Goal: Information Seeking & Learning: Learn about a topic

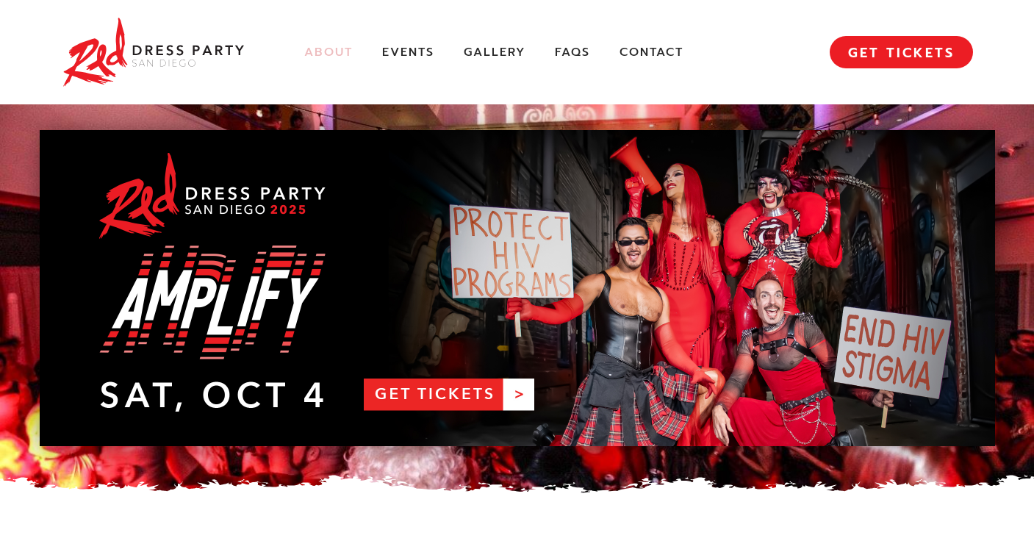
click at [328, 47] on link "About" at bounding box center [328, 52] width 48 height 15
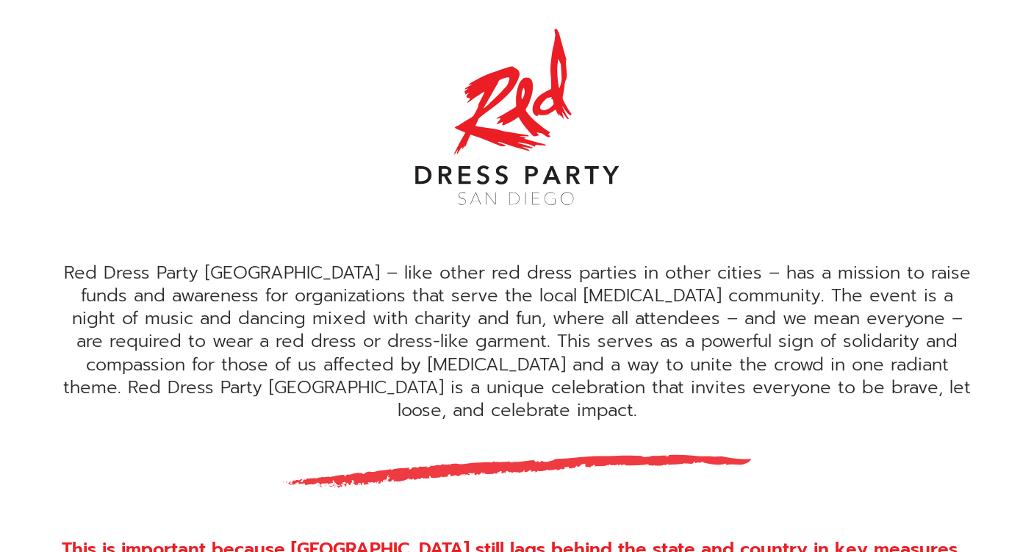
scroll to position [383, 0]
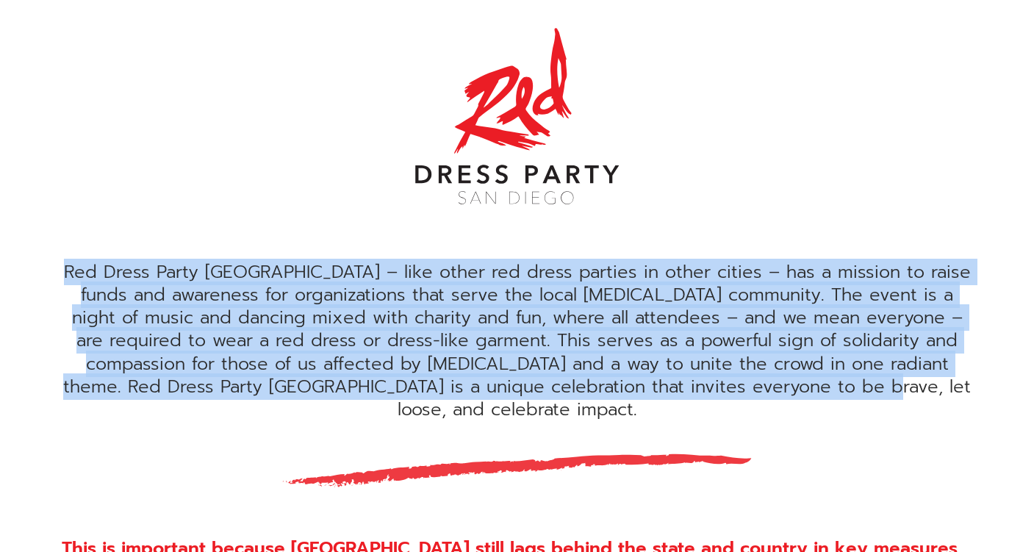
drag, startPoint x: 67, startPoint y: 268, endPoint x: 627, endPoint y: 270, distance: 559.7
click at [901, 376] on div "Red Dress Party [GEOGRAPHIC_DATA] – like other red dress parties in other citie…" at bounding box center [517, 341] width 911 height 160
copy div "Red Dress Party [GEOGRAPHIC_DATA] – like other red dress parties in other citie…"
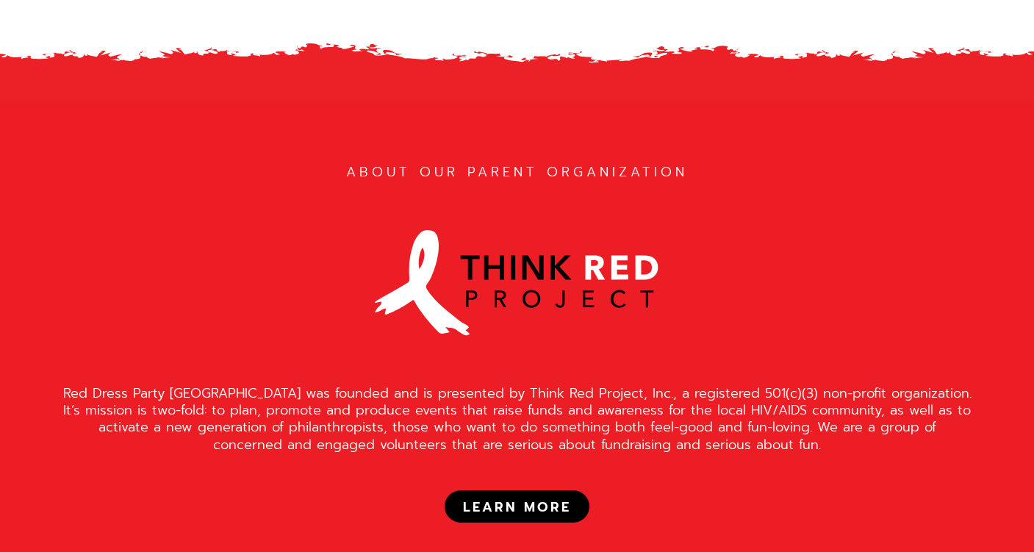
scroll to position [1192, 0]
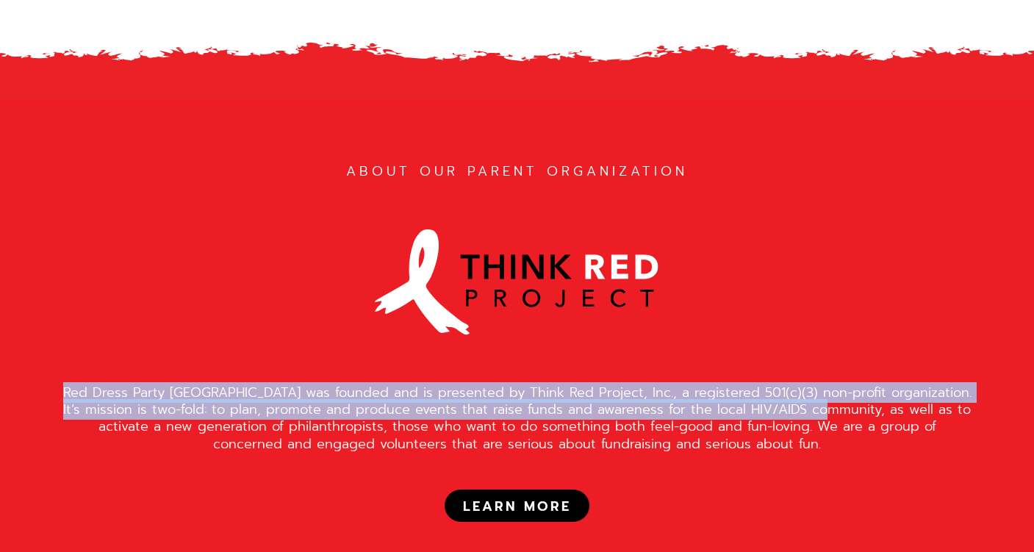
drag, startPoint x: 64, startPoint y: 347, endPoint x: 809, endPoint y: 363, distance: 745.7
click at [809, 384] on div "Red Dress Party [GEOGRAPHIC_DATA] was founded and is presented by Think Red Pro…" at bounding box center [517, 418] width 911 height 69
copy div "Red Dress Party [GEOGRAPHIC_DATA] was founded and is presented by Think Red Pro…"
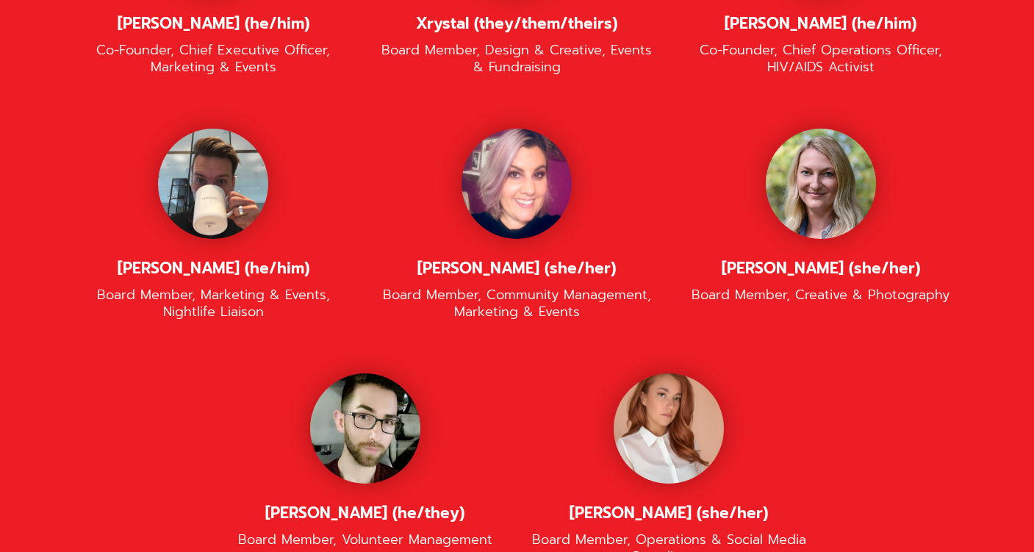
scroll to position [3375, 0]
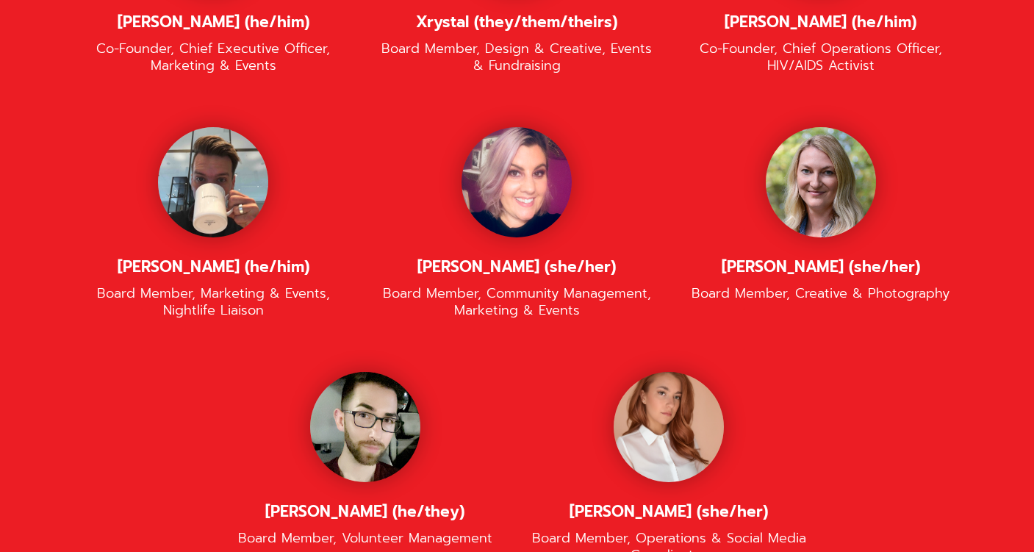
click at [603, 493] on div "[PERSON_NAME] (he/him) Co-Founder, Chief Executive Officer, Marketing & Events …" at bounding box center [517, 249] width 911 height 734
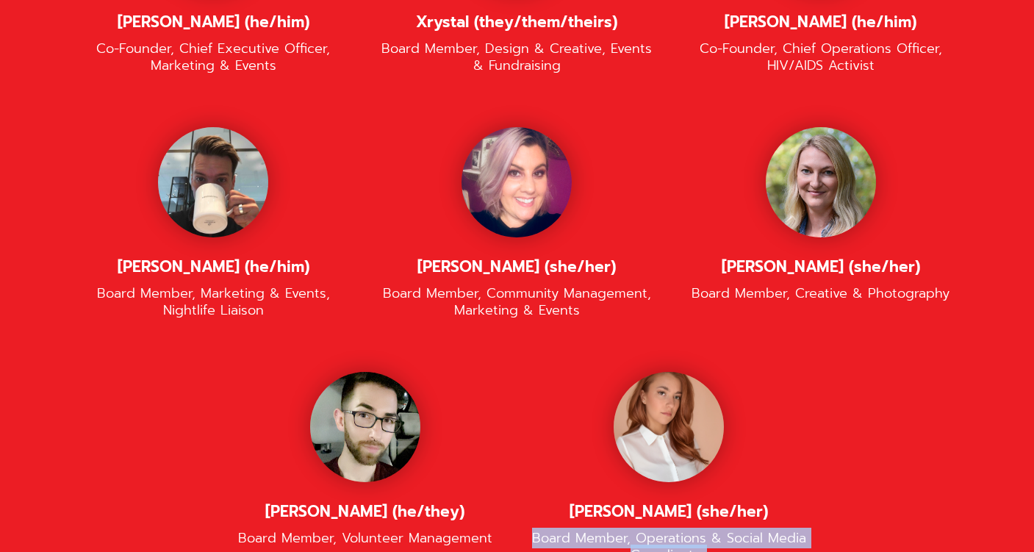
drag, startPoint x: 535, startPoint y: 464, endPoint x: 710, endPoint y: 475, distance: 174.5
click at [710, 530] on div "Board Member, Operations & Social Media Coordinator" at bounding box center [669, 547] width 274 height 35
copy div "Board Member, Operations & Social Media Coordinator"
